Goal: Transaction & Acquisition: Purchase product/service

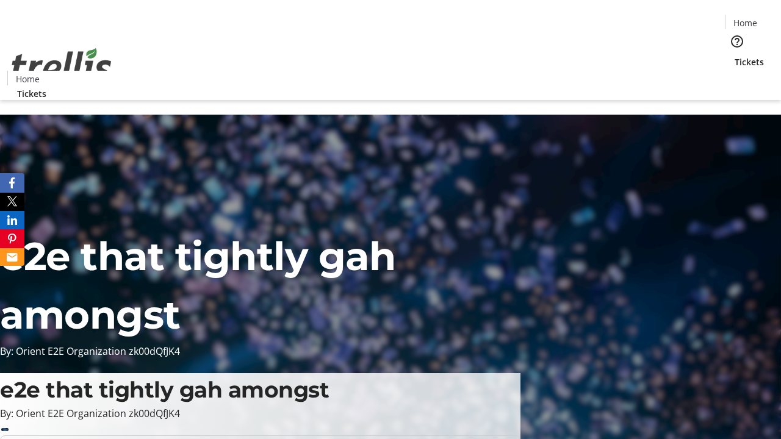
click at [734, 56] on span "Tickets" at bounding box center [748, 62] width 29 height 13
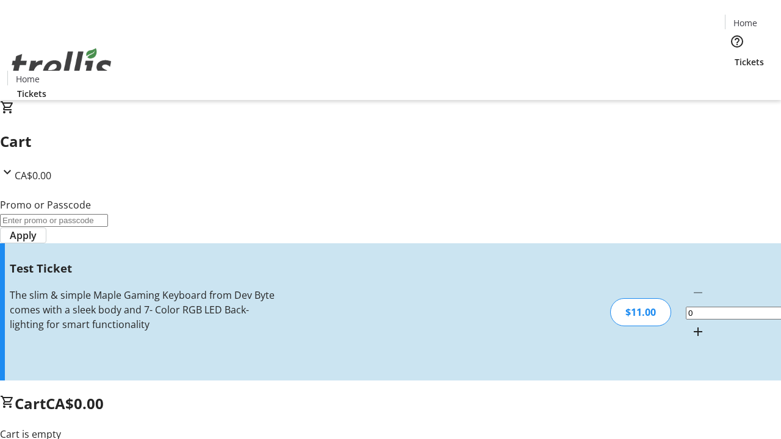
click at [690, 324] on mat-icon "Increment by one" at bounding box center [697, 331] width 15 height 15
type input "1"
type input "UNLOCK"
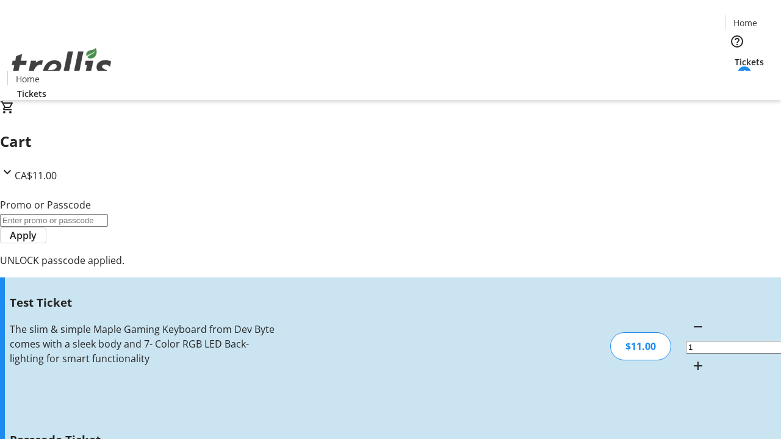
type input "5"
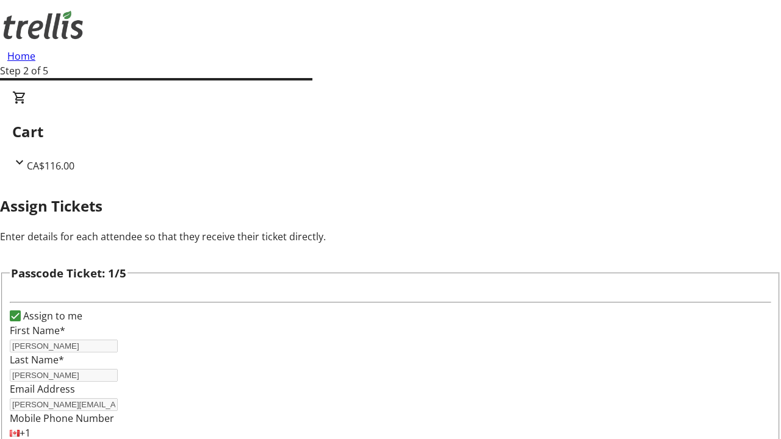
type input "[PERSON_NAME]"
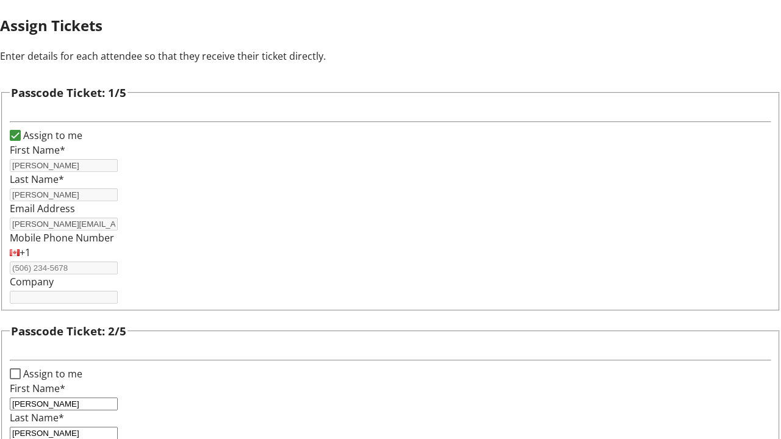
type input "[PERSON_NAME]"
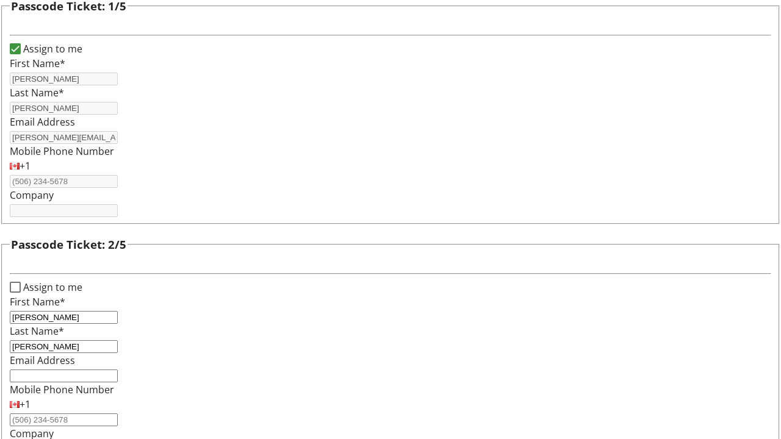
type input "[GEOGRAPHIC_DATA]"
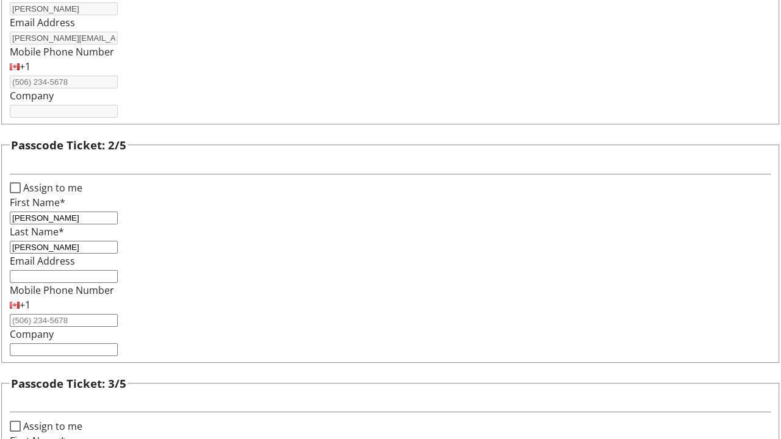
type input "[PERSON_NAME]"
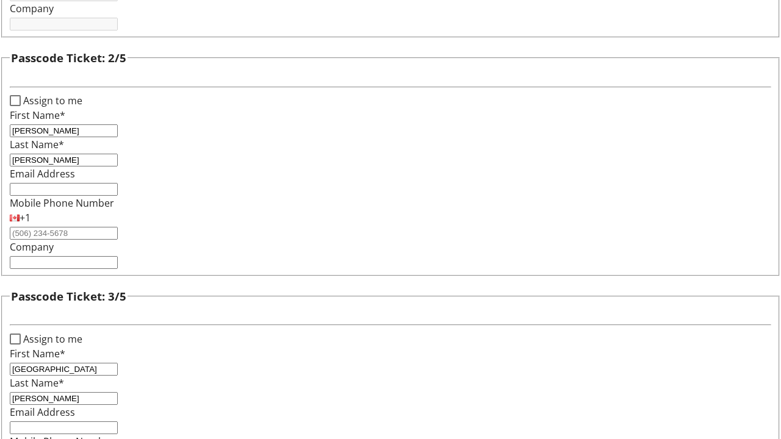
type input "[PERSON_NAME]"
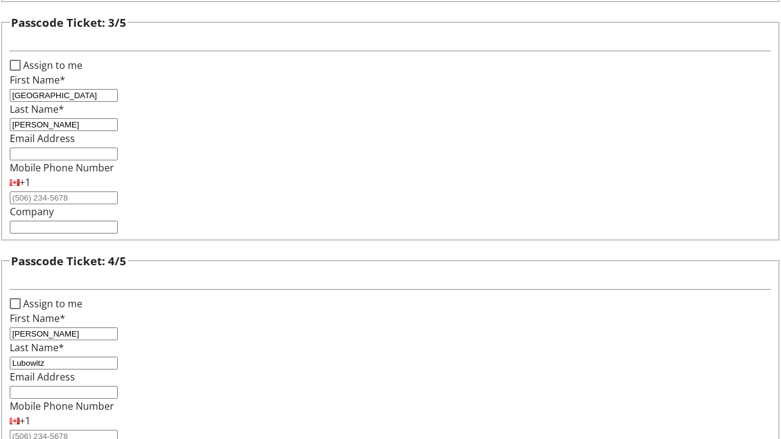
type input "Lubowitz"
checkbox input "true"
